Goal: Transaction & Acquisition: Purchase product/service

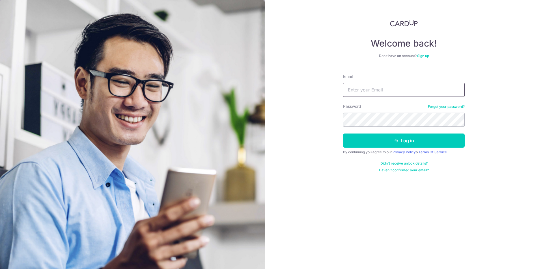
click at [372, 93] on input "Email" at bounding box center [404, 90] width 122 height 14
type input "jkchamp@gmail.com"
click at [363, 145] on button "Log in" at bounding box center [404, 141] width 122 height 14
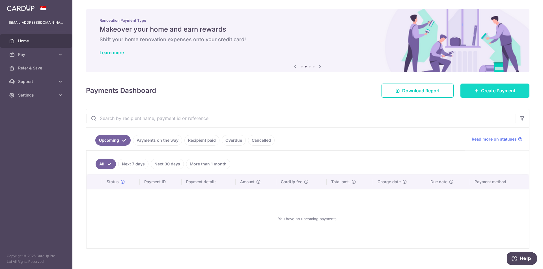
click at [481, 89] on span "Create Payment" at bounding box center [498, 90] width 34 height 7
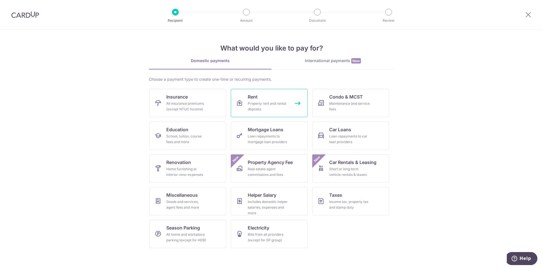
click at [258, 101] on link "Rent Property rent and rental deposits" at bounding box center [269, 103] width 77 height 28
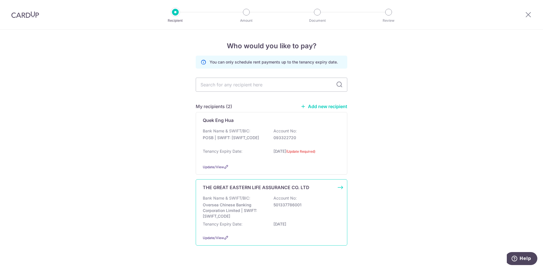
click at [250, 208] on p "Oversea Chinese Banking Corporation Limited | SWIFT: OCBCSGSGXXX" at bounding box center [234, 210] width 63 height 17
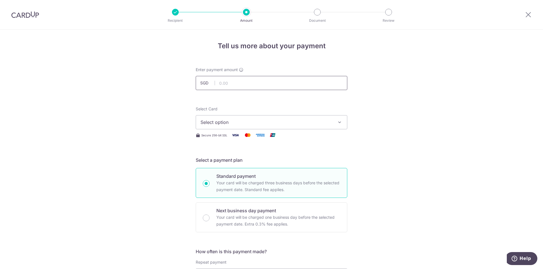
click at [245, 82] on input "text" at bounding box center [272, 83] width 152 height 14
type input "3,172.00"
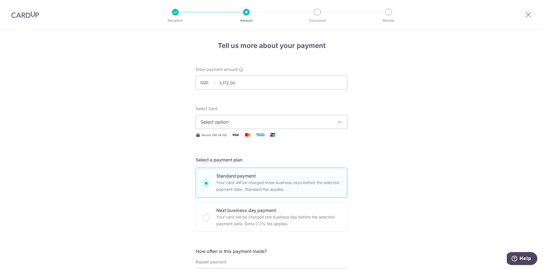
click at [268, 123] on span "Select option" at bounding box center [266, 122] width 132 height 7
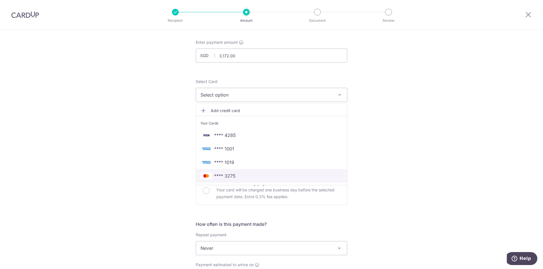
scroll to position [28, 0]
click at [225, 176] on span "**** 3275" at bounding box center [224, 175] width 21 height 7
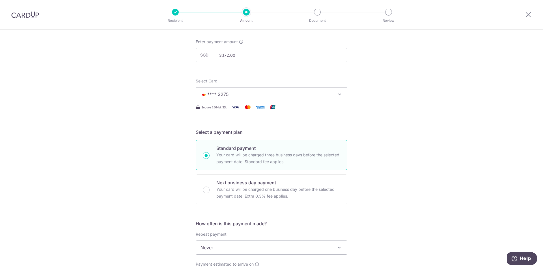
click at [365, 183] on div "Tell us more about your payment Enter payment amount SGD 3,172.00 3172.00 Selec…" at bounding box center [271, 257] width 543 height 511
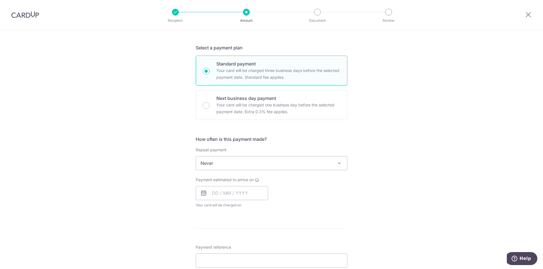
scroll to position [113, 0]
click at [223, 198] on input "text" at bounding box center [232, 193] width 72 height 14
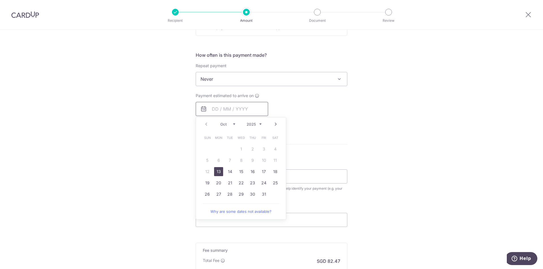
scroll to position [197, 0]
click at [217, 172] on link "13" at bounding box center [218, 171] width 9 height 9
type input "13/10/2025"
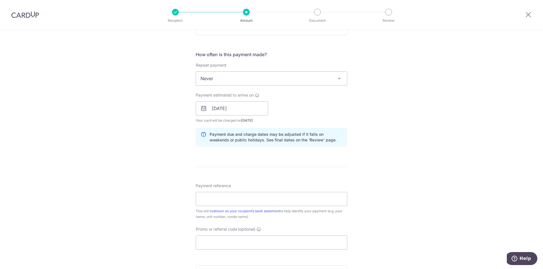
click at [391, 173] on div "Tell us more about your payment Enter payment amount SGD 3,172.00 3172.00 Selec…" at bounding box center [271, 99] width 543 height 535
click at [395, 176] on div "Tell us more about your payment Enter payment amount SGD 3,172.00 3172.00 Selec…" at bounding box center [271, 99] width 543 height 535
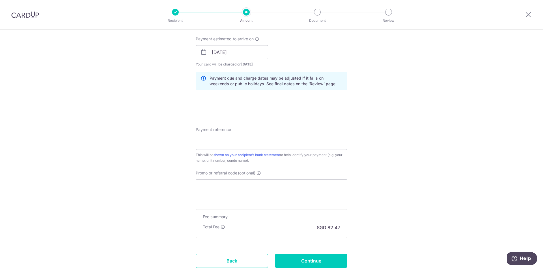
scroll to position [254, 0]
click at [243, 144] on input "Payment reference" at bounding box center [272, 143] width 152 height 14
type input "52 -12-08B"
click at [367, 172] on div "Tell us more about your payment Enter payment amount SGD 3,172.00 3172.00 Selec…" at bounding box center [271, 43] width 543 height 535
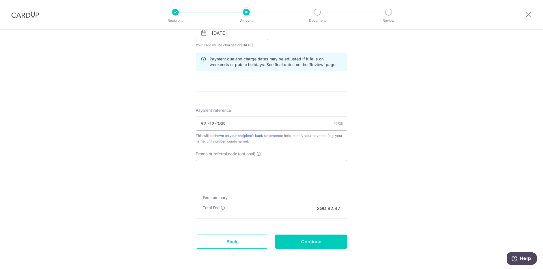
scroll to position [295, 0]
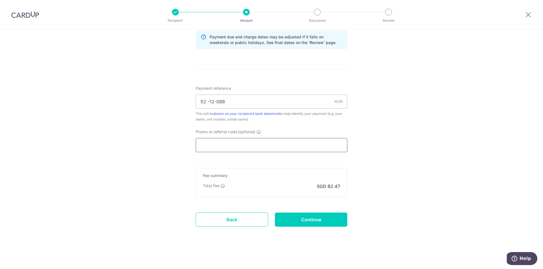
click at [219, 146] on input "Promo or referral code (optional)" at bounding box center [272, 145] width 152 height 14
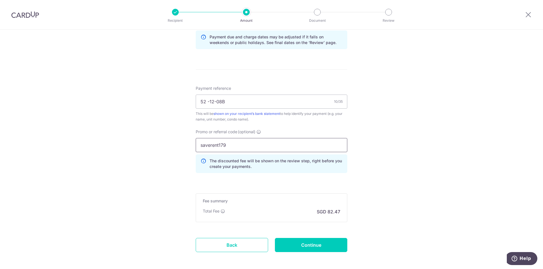
type input "saverent179"
click at [405, 163] on div "Tell us more about your payment Enter payment amount SGD 3,172.00 3172.00 Selec…" at bounding box center [271, 15] width 543 height 560
click at [313, 249] on input "Continue" at bounding box center [311, 245] width 72 height 14
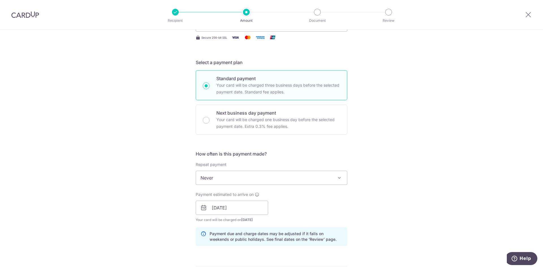
scroll to position [97, 0]
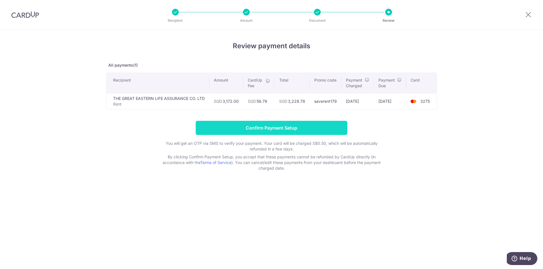
click at [273, 129] on input "Confirm Payment Setup" at bounding box center [272, 128] width 152 height 14
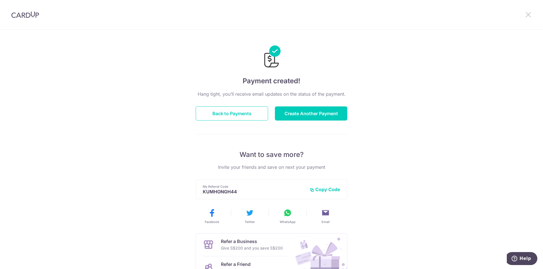
click at [528, 16] on icon at bounding box center [528, 14] width 7 height 7
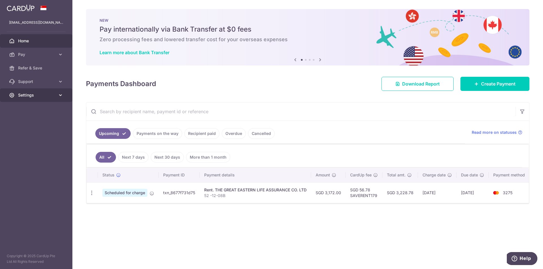
click at [58, 93] on icon at bounding box center [61, 95] width 6 height 6
click at [25, 122] on span "Logout" at bounding box center [36, 123] width 37 height 6
